Goal: Information Seeking & Learning: Learn about a topic

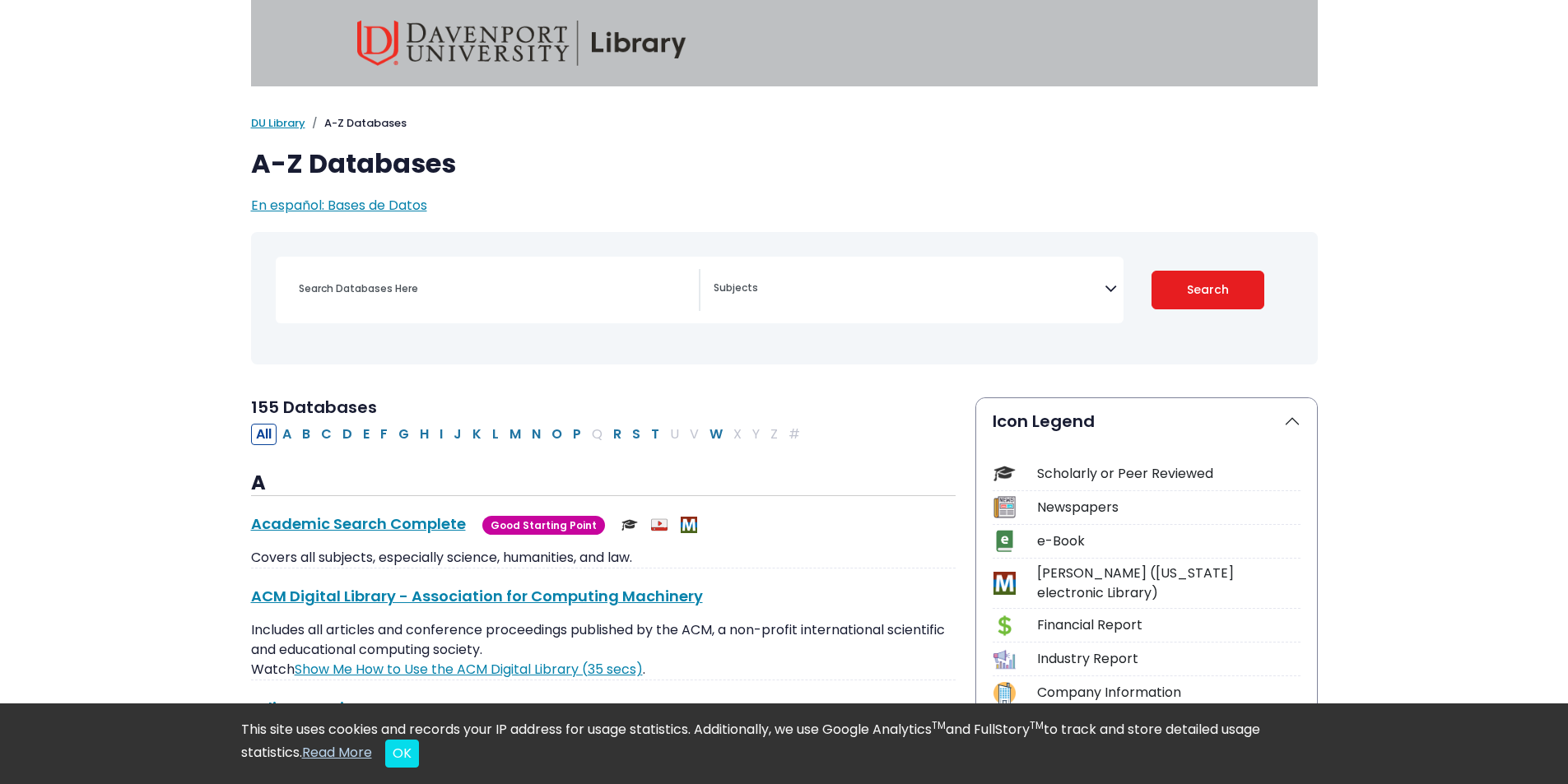
scroll to position [83, 0]
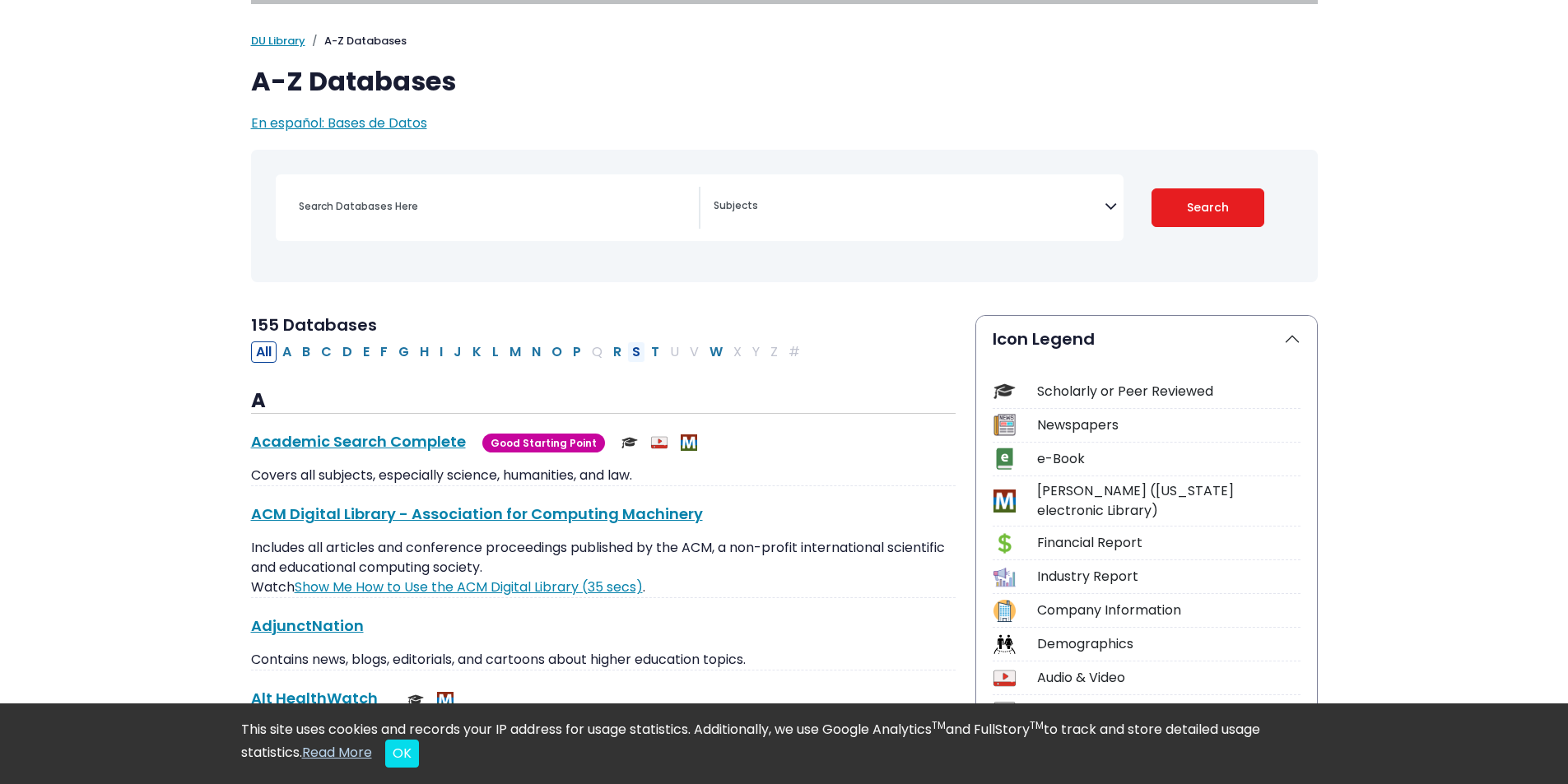
click at [633, 352] on button "S" at bounding box center [636, 352] width 18 height 21
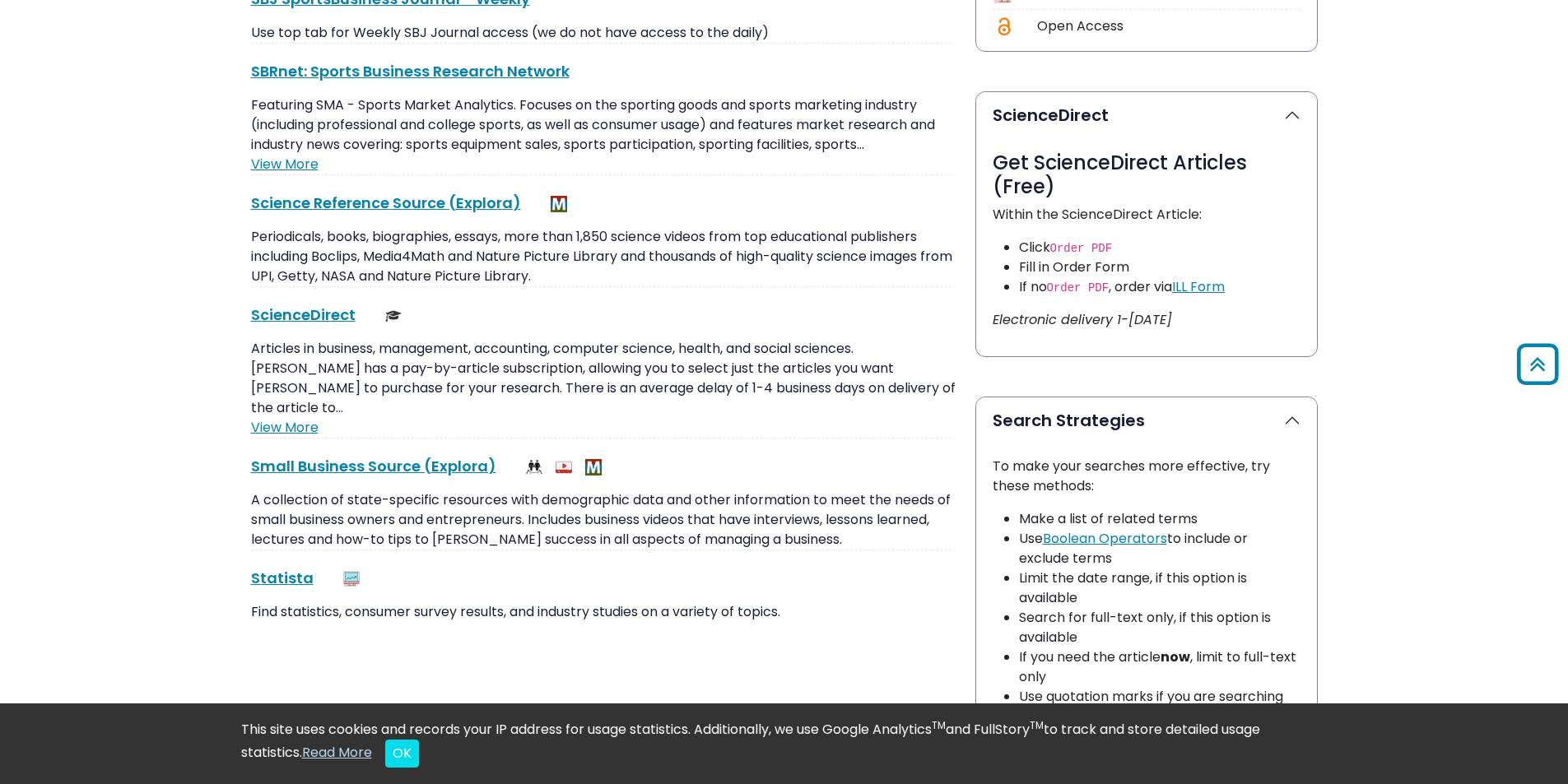
scroll to position [905, 0]
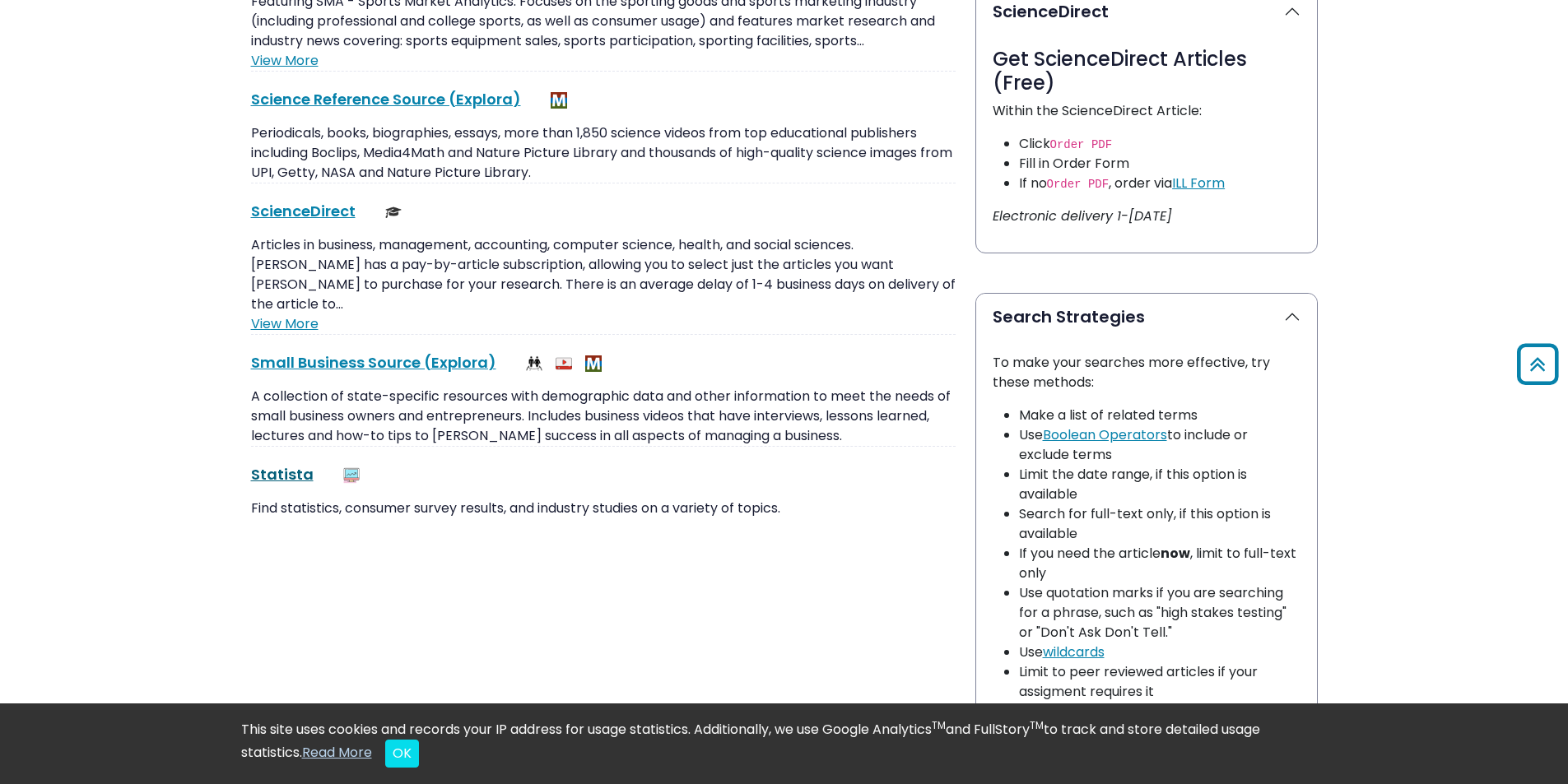
click at [277, 464] on link "Statista This link opens in a new window" at bounding box center [282, 474] width 62 height 20
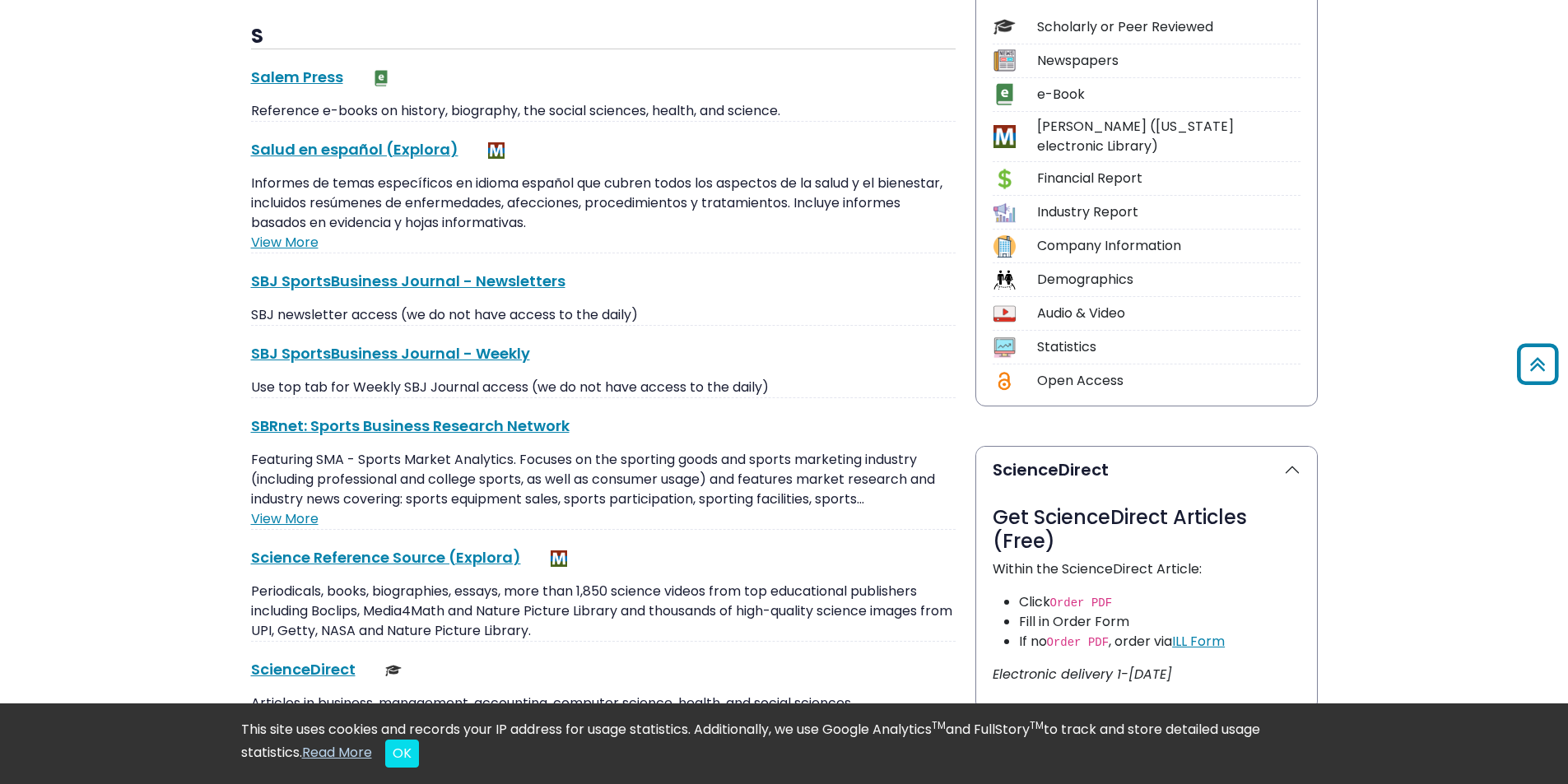
scroll to position [247, 0]
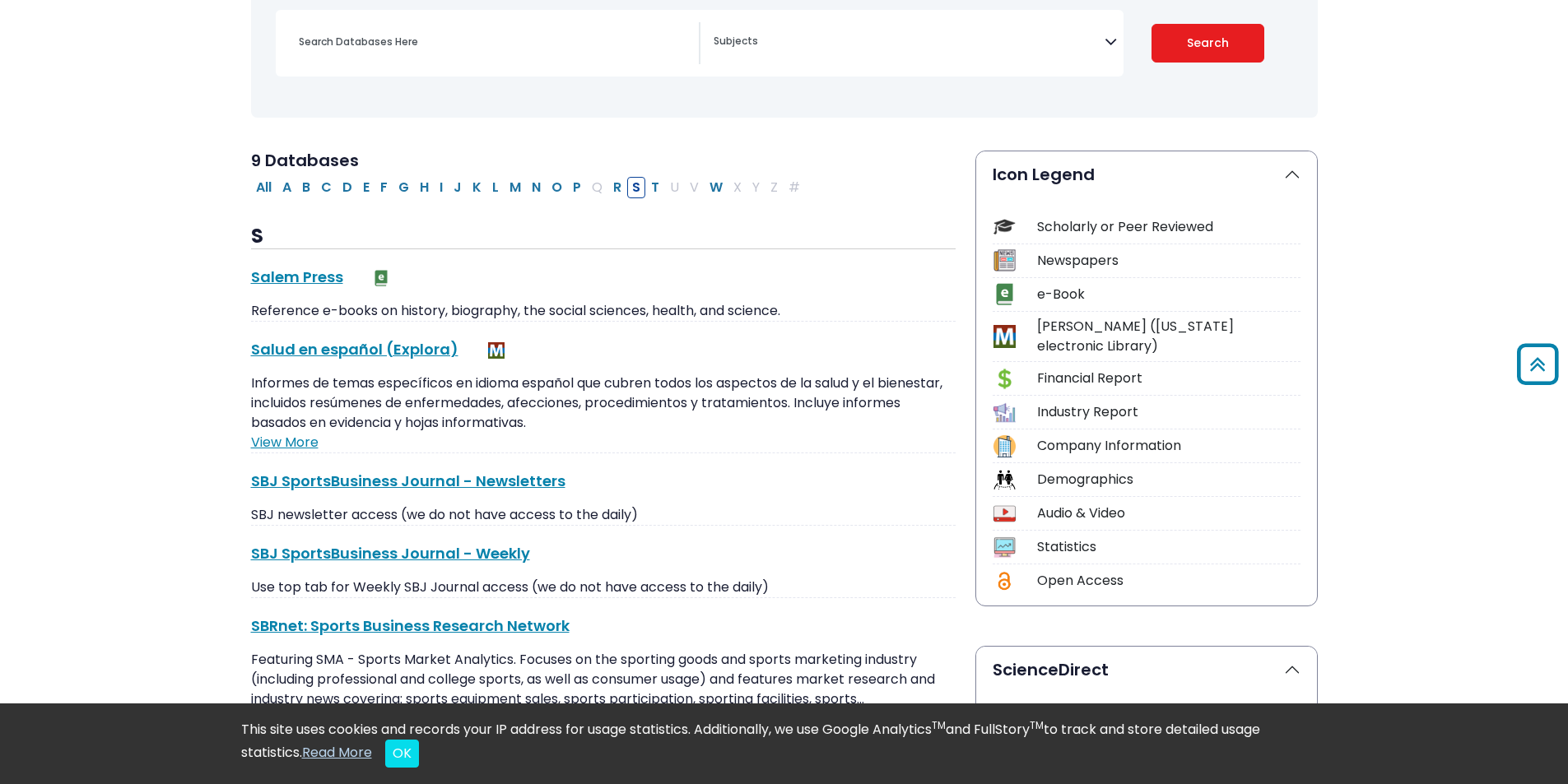
click at [1064, 403] on div "Industry Report" at bounding box center [1169, 412] width 263 height 20
click at [1008, 402] on img at bounding box center [1005, 412] width 22 height 22
click at [1011, 402] on img at bounding box center [1005, 412] width 22 height 22
click at [1007, 402] on img at bounding box center [1005, 412] width 22 height 22
click at [1048, 403] on div "Industry Report" at bounding box center [1169, 412] width 263 height 20
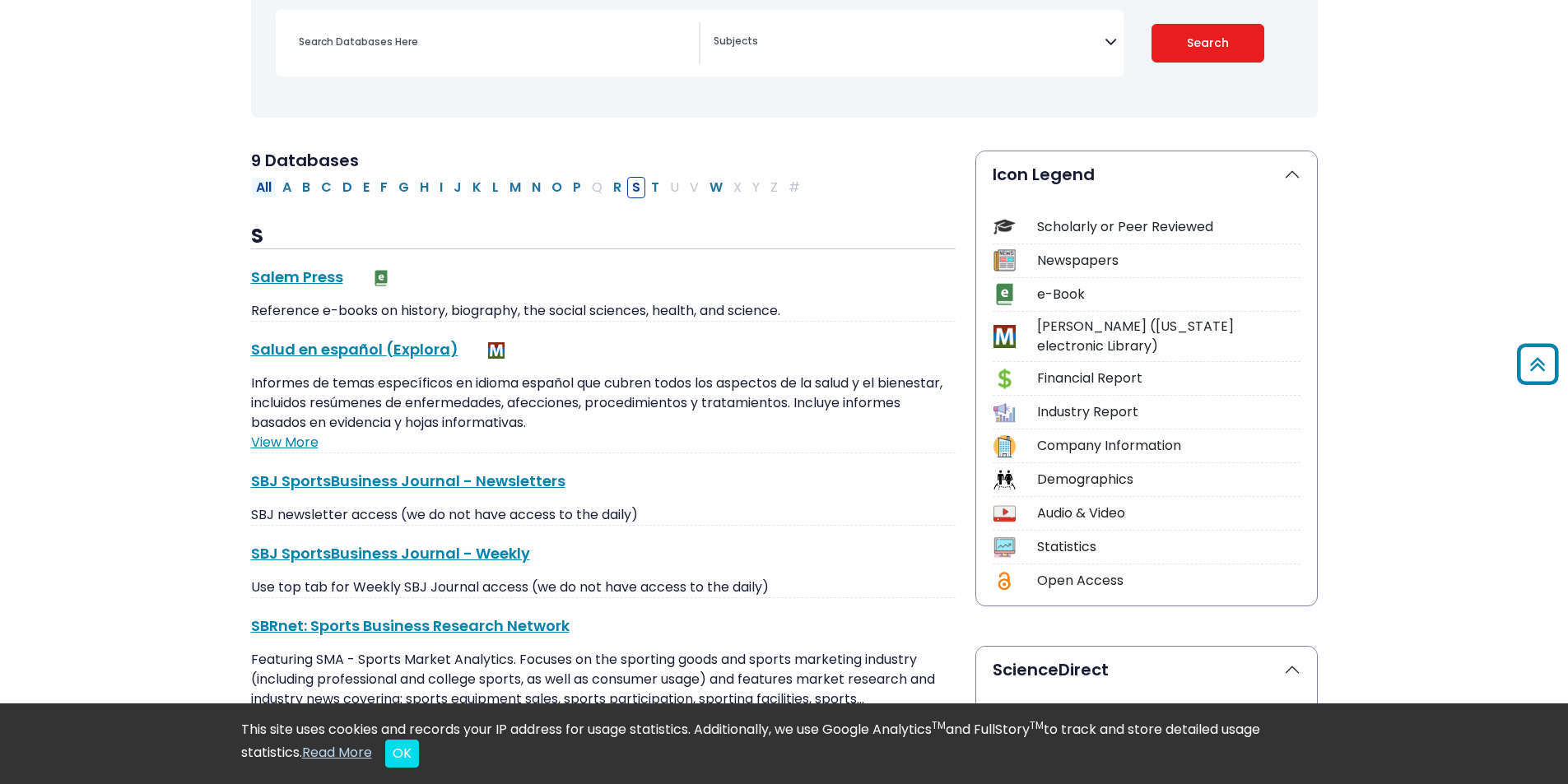
click at [267, 190] on button "All" at bounding box center [263, 187] width 26 height 21
select select "Database Subject Filter"
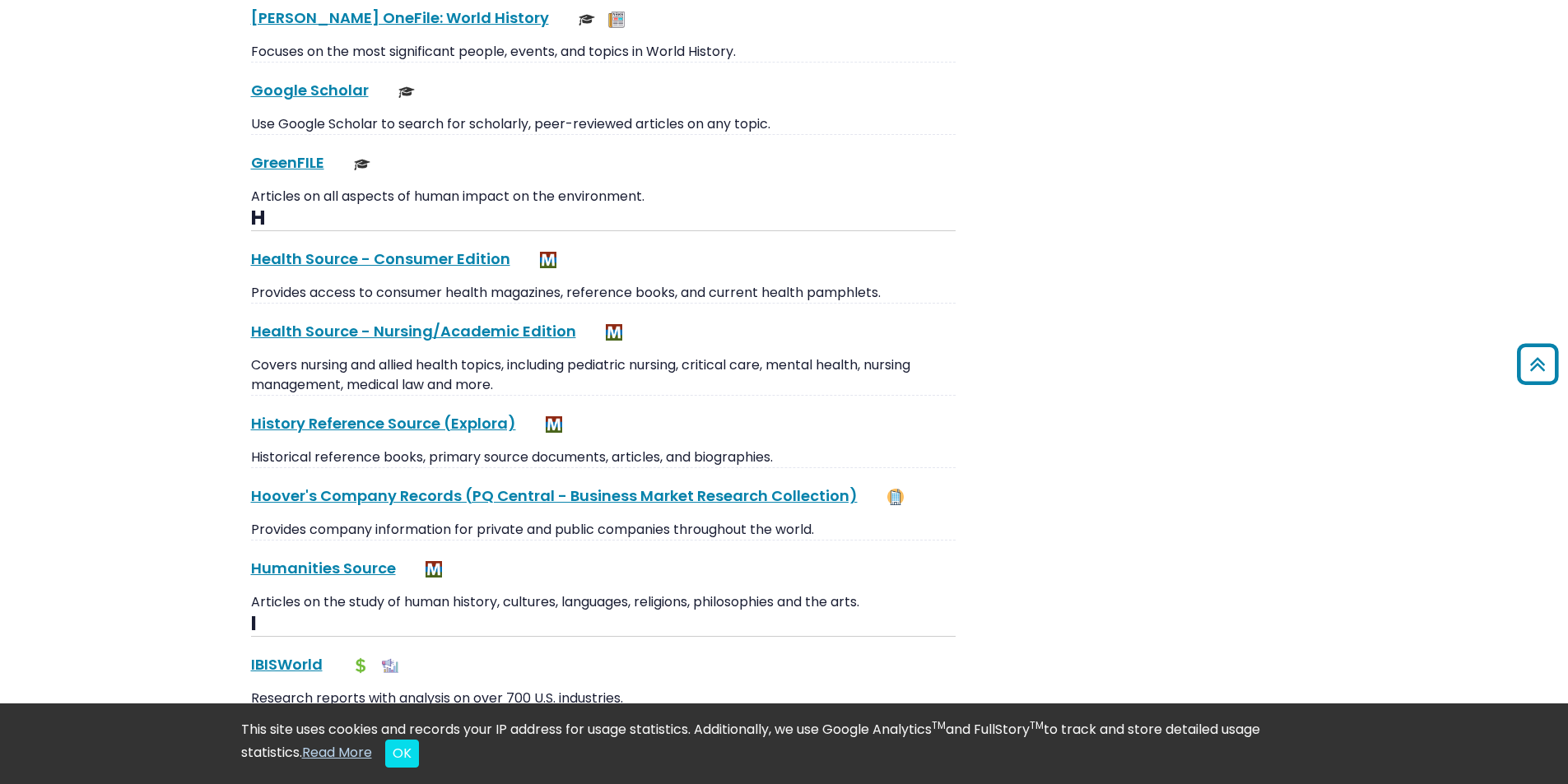
scroll to position [6828, 0]
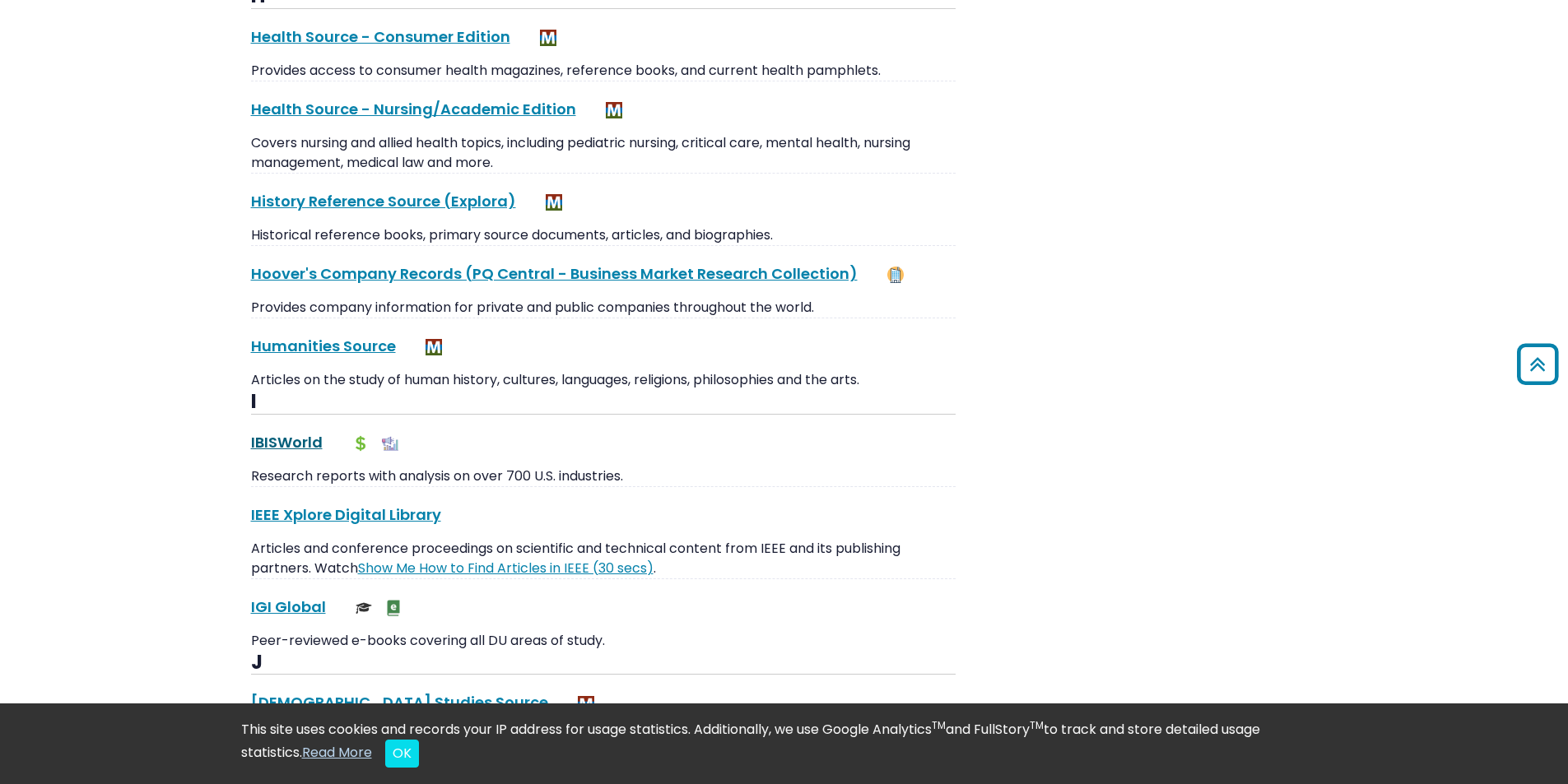
click at [286, 432] on link "IBISWorld This link opens in a new window" at bounding box center [286, 442] width 71 height 20
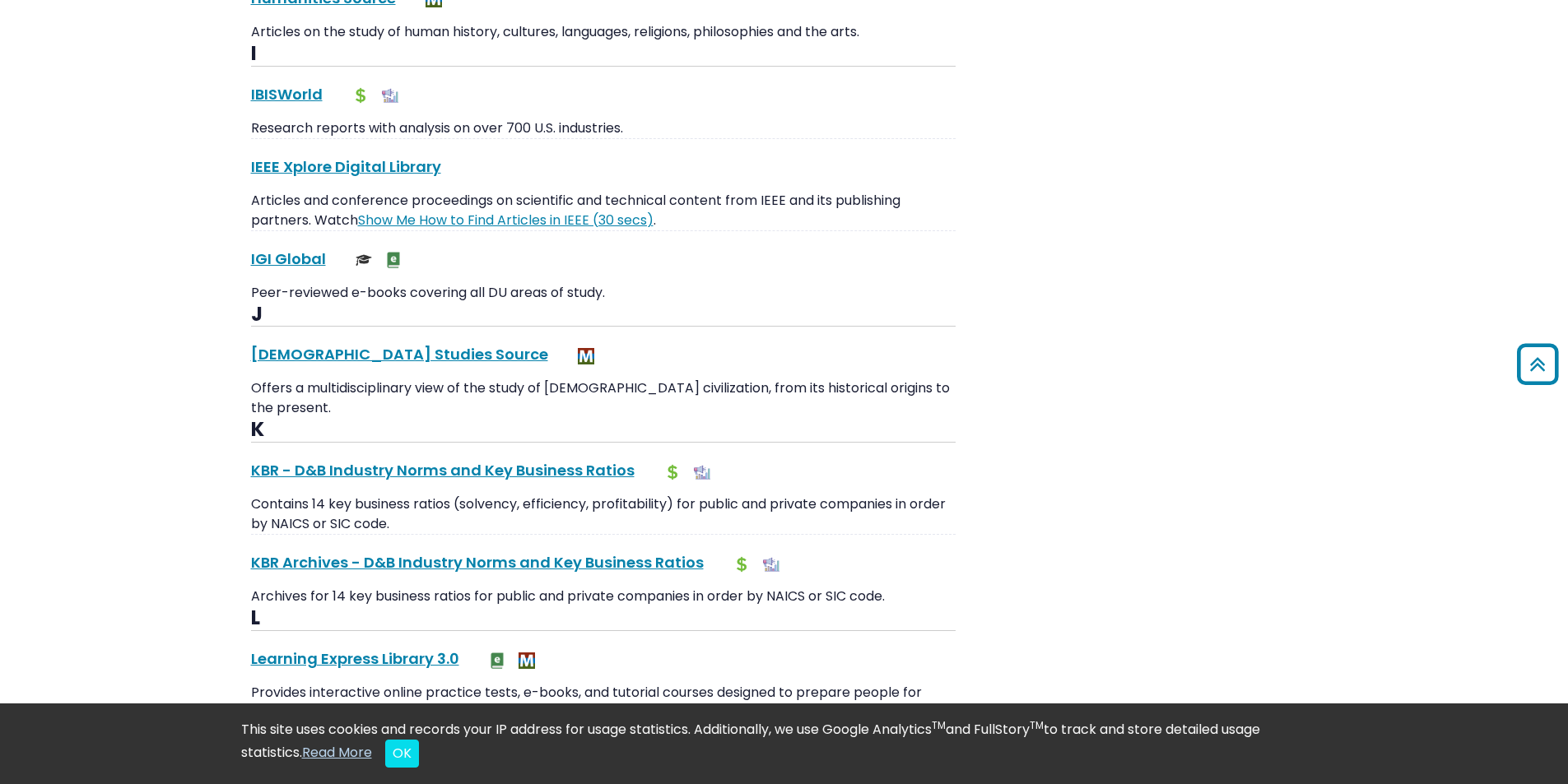
scroll to position [7405, 0]
